Goal: Task Accomplishment & Management: Manage account settings

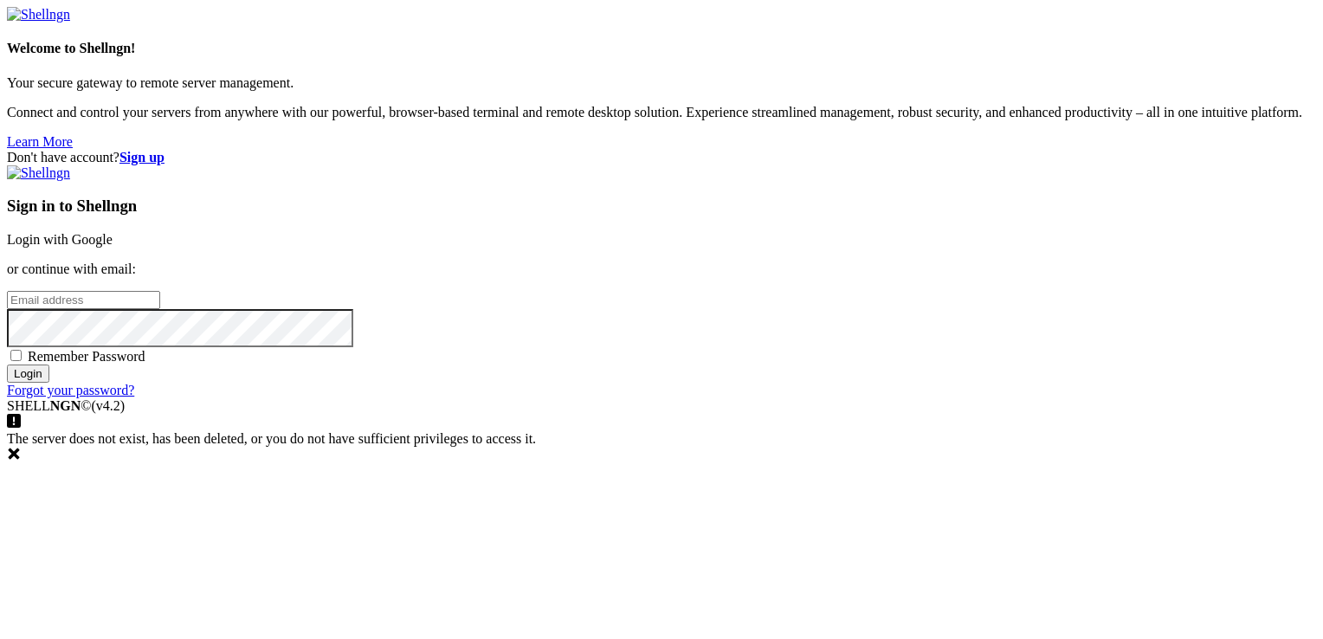
click at [160, 309] on input "email" at bounding box center [83, 300] width 153 height 18
type input "[EMAIL_ADDRESS][DOMAIN_NAME]"
click at [7, 365] on input "Login" at bounding box center [28, 374] width 42 height 18
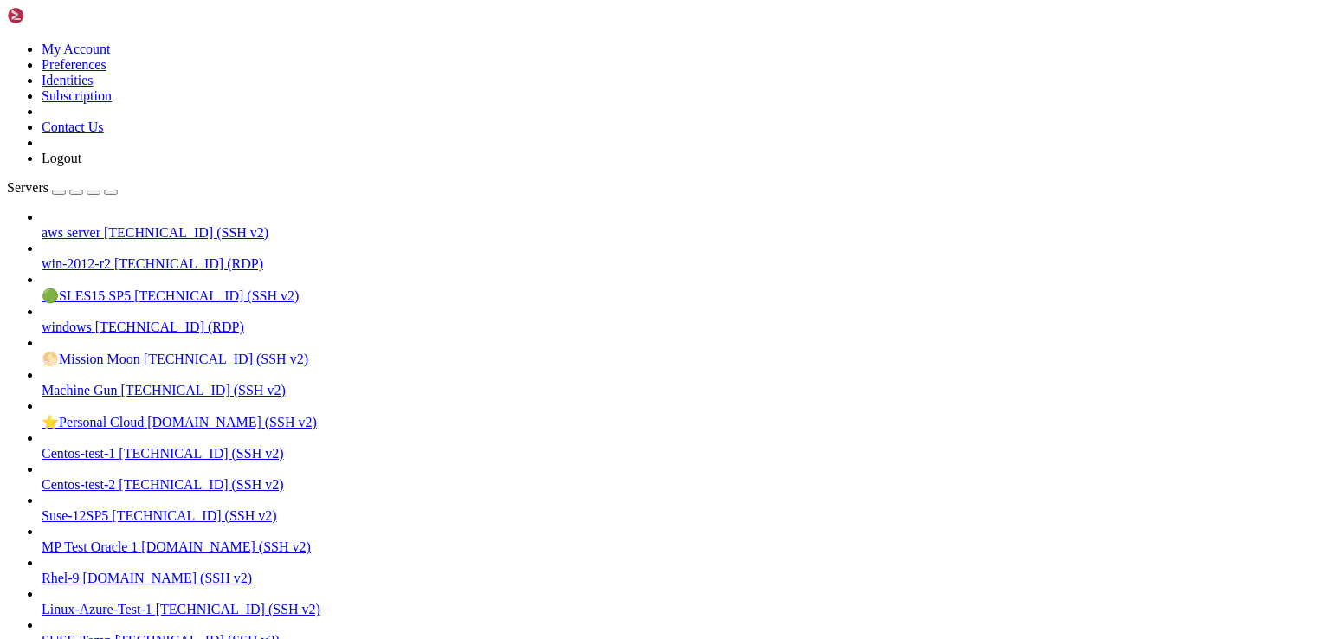
click at [99, 225] on span "aws server" at bounding box center [71, 232] width 59 height 15
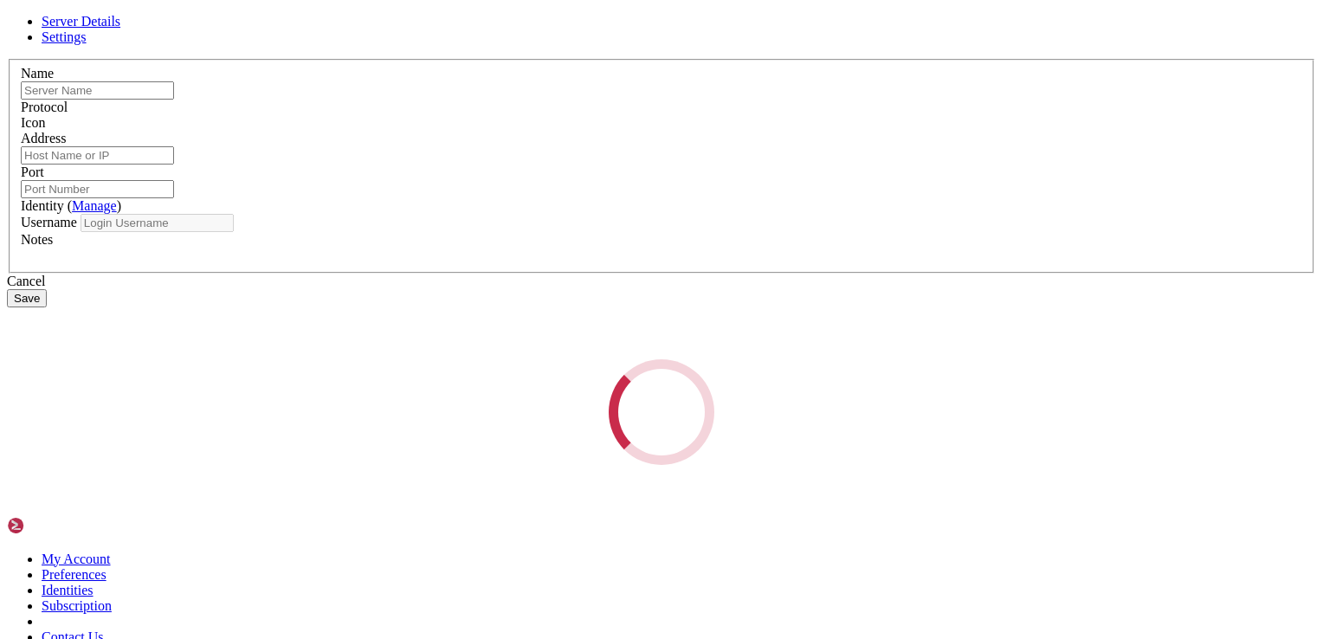
type input "aws server"
type input "[TECHNICAL_ID]"
type input "22"
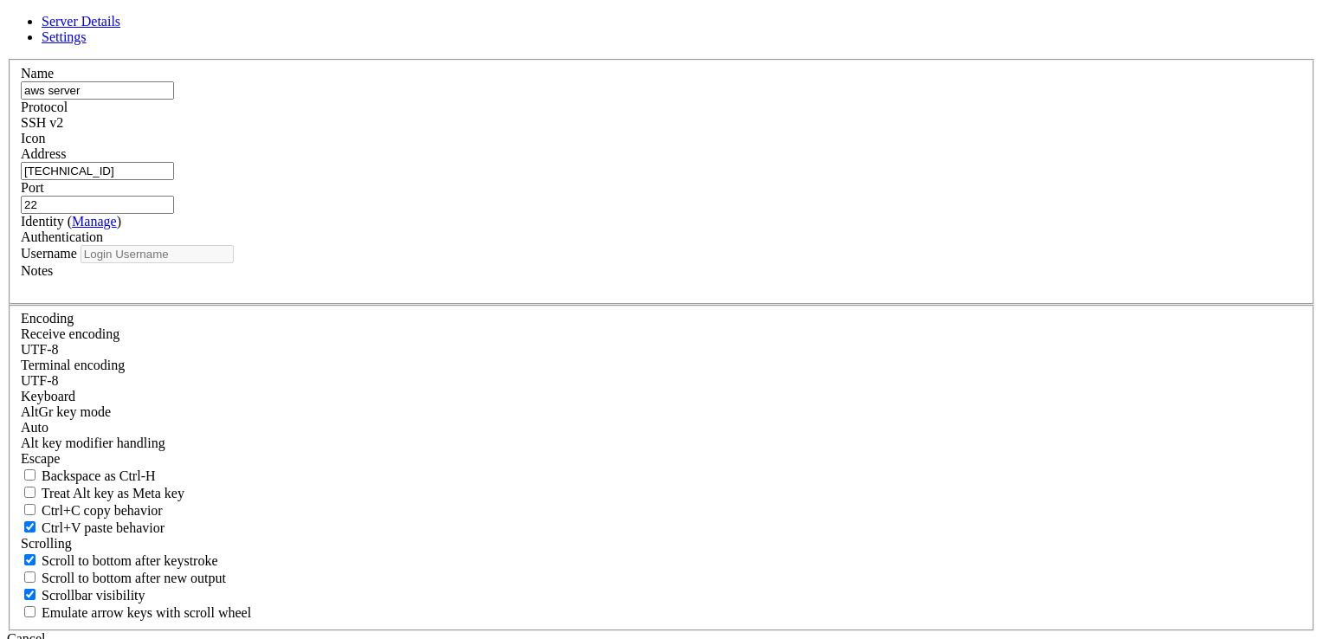
type input "ec2-user"
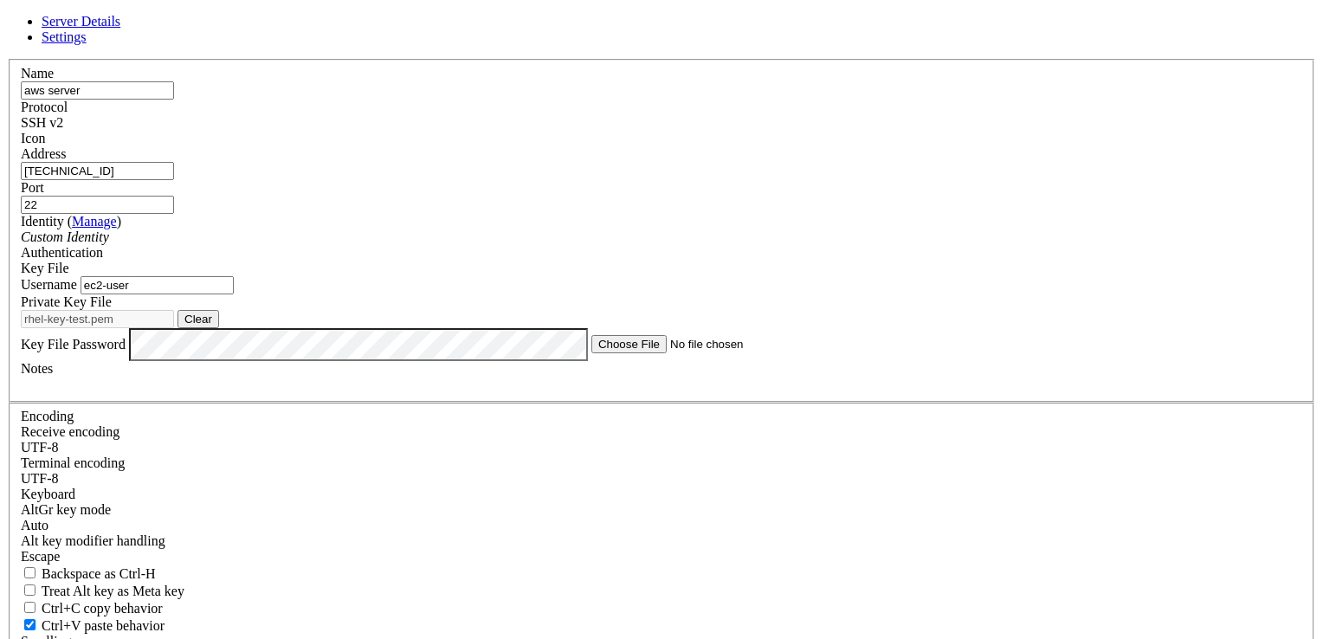
click at [174, 180] on input "[TECHNICAL_ID]" at bounding box center [97, 171] width 153 height 18
paste input "[TECHNICAL_ID]"
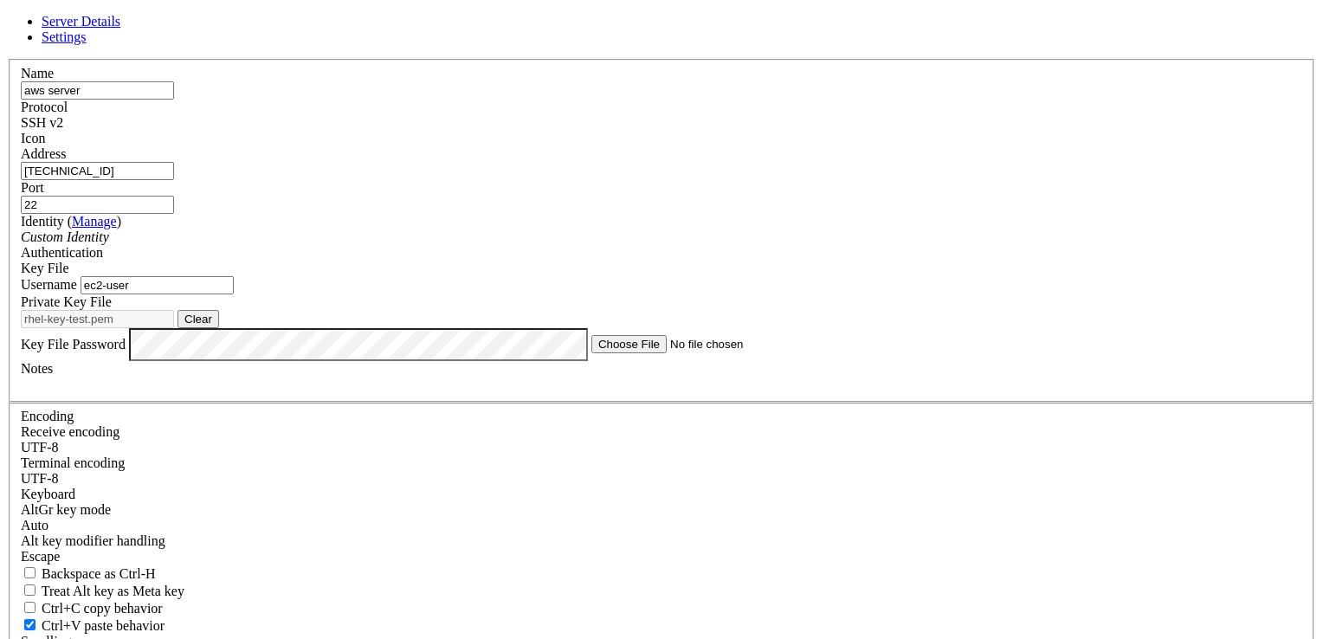
type input "[TECHNICAL_ID]"
click at [234, 294] on input "ec2-user" at bounding box center [157, 285] width 153 height 18
click at [219, 328] on button "Clear" at bounding box center [199, 319] width 42 height 18
click at [229, 328] on button "Browse" at bounding box center [204, 319] width 52 height 18
type input "SLES 1.pem"
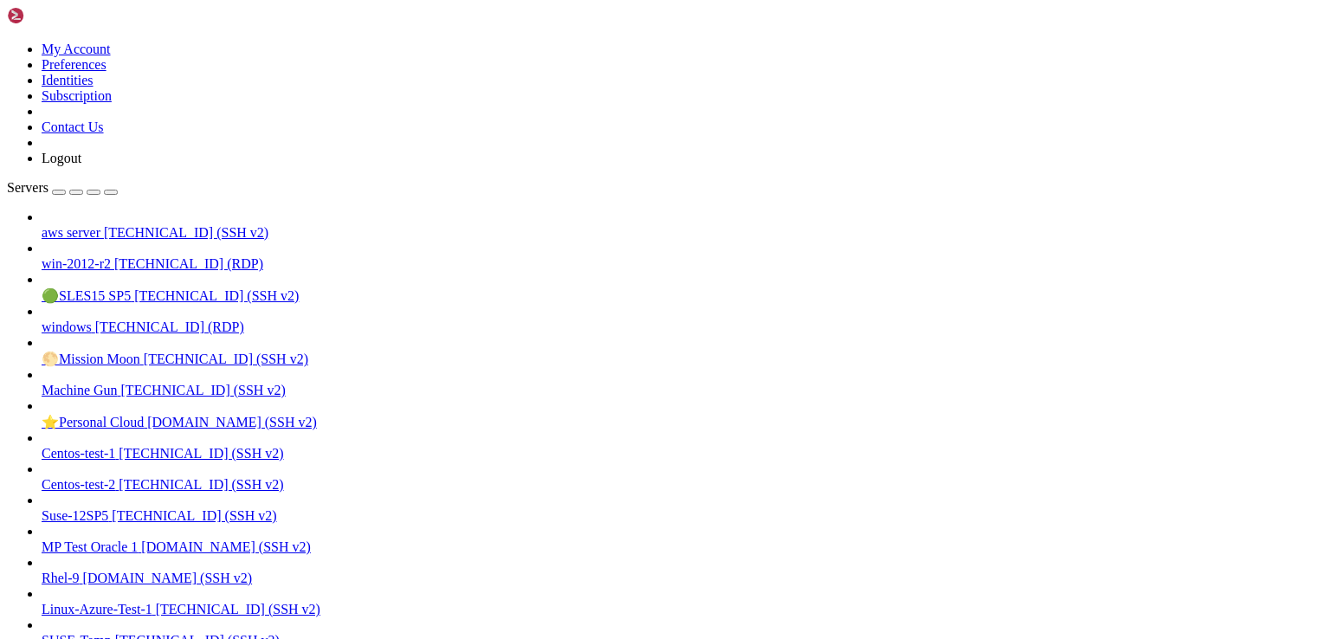
click at [100, 225] on span "aws server" at bounding box center [71, 232] width 59 height 15
